Goal: Information Seeking & Learning: Learn about a topic

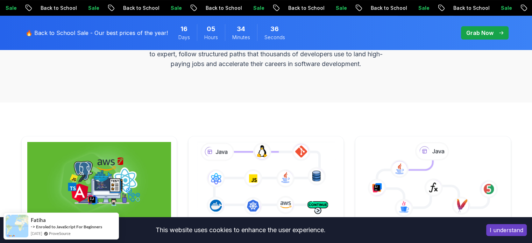
scroll to position [315, 0]
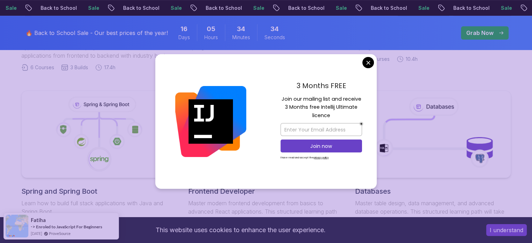
click at [371, 66] on body "Sale Back to School Sale Back to School Sale Back to School Sale Back to School…" at bounding box center [266, 229] width 532 height 1089
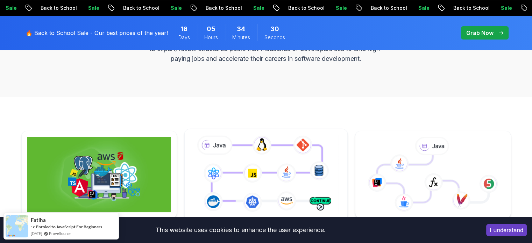
scroll to position [105, 0]
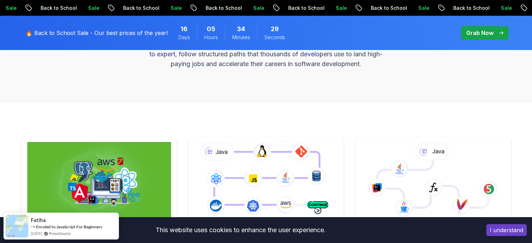
click at [509, 231] on button "I understand" at bounding box center [506, 230] width 41 height 12
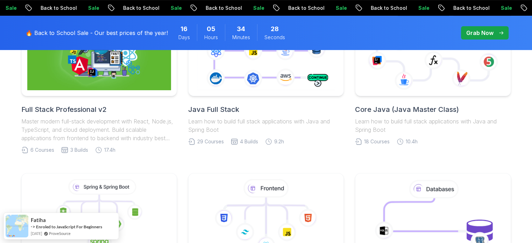
scroll to position [315, 0]
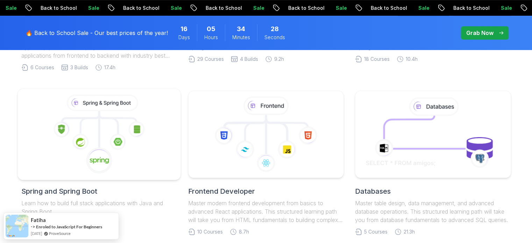
click at [91, 132] on icon at bounding box center [98, 134] width 151 height 79
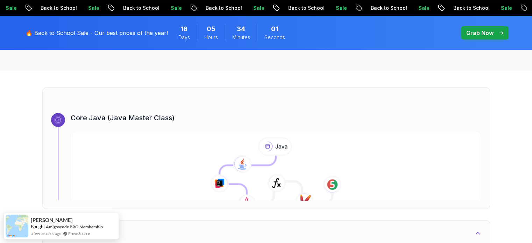
scroll to position [280, 0]
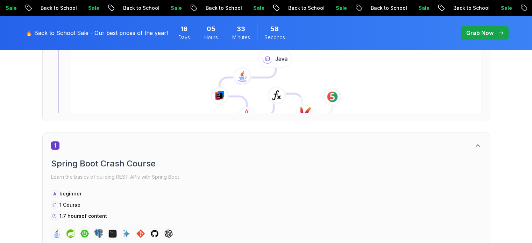
scroll to position [315, 0]
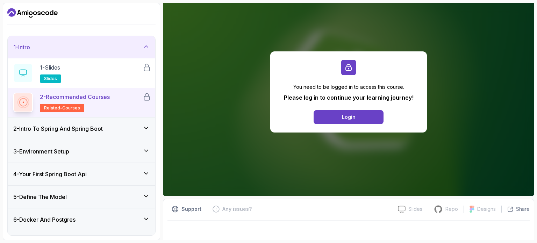
scroll to position [73, 0]
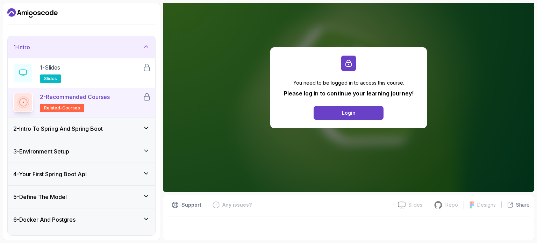
click at [139, 128] on div "2 - Intro To Spring And Spring Boot" at bounding box center [81, 129] width 136 height 8
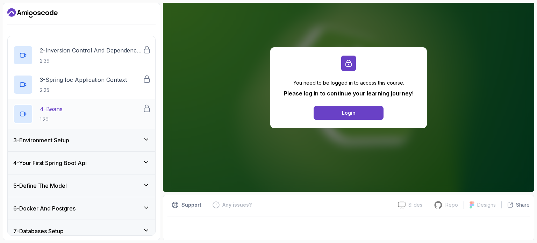
scroll to position [0, 0]
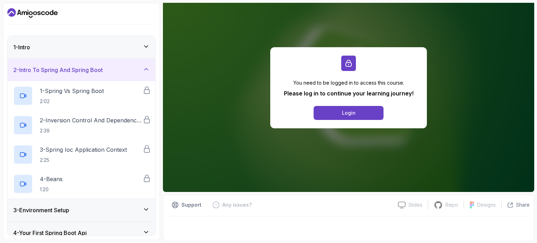
click at [144, 68] on icon at bounding box center [146, 69] width 7 height 7
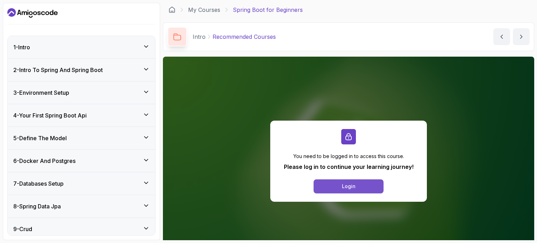
click at [329, 190] on button "Login" at bounding box center [349, 186] width 70 height 14
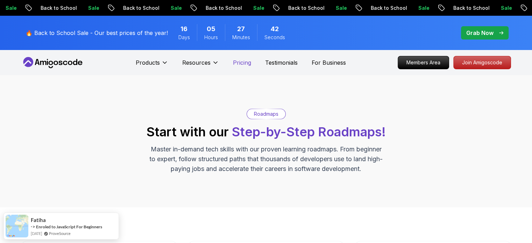
click at [238, 62] on p "Pricing" at bounding box center [242, 62] width 18 height 8
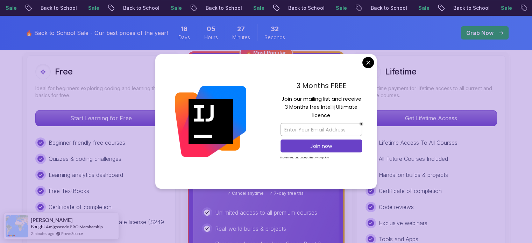
scroll to position [215, 0]
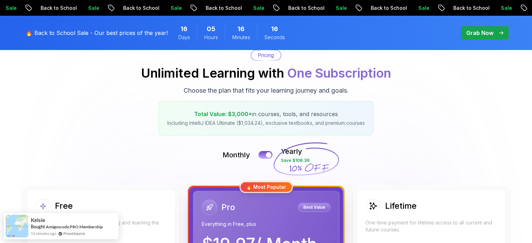
scroll to position [0, 0]
